Goal: Navigation & Orientation: Find specific page/section

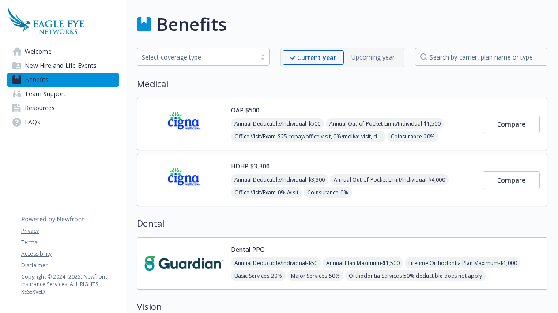
click at [53, 108] on span "Resources" at bounding box center [40, 108] width 30 height 14
